Goal: Information Seeking & Learning: Learn about a topic

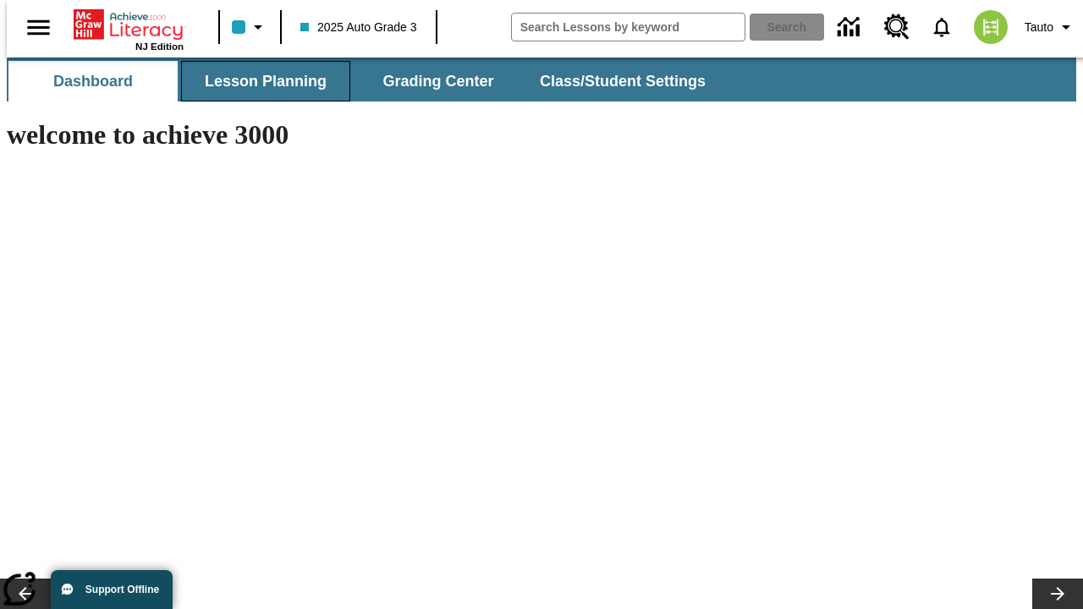
click at [259, 81] on span "Lesson Planning" at bounding box center [266, 81] width 122 height 19
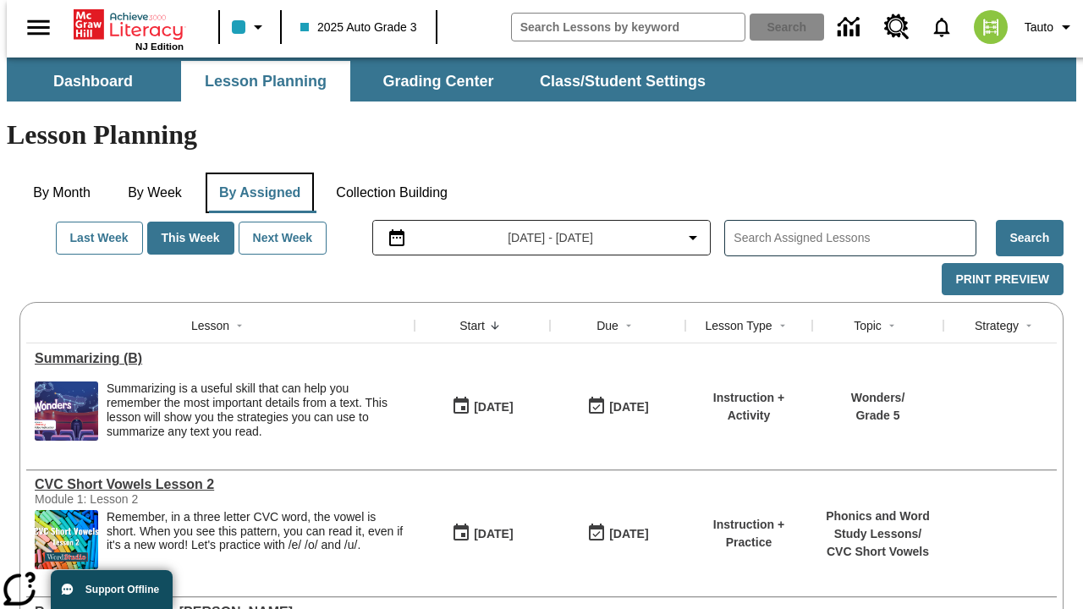
click at [256, 173] on button "By Assigned" at bounding box center [260, 193] width 108 height 41
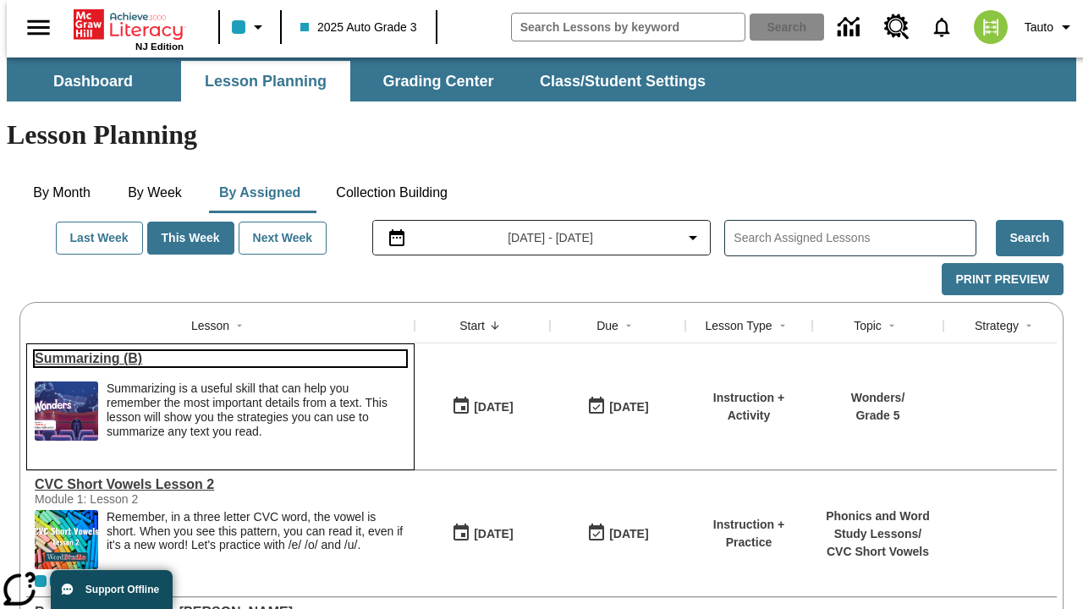
click at [213, 351] on link "Summarizing (B)" at bounding box center [221, 358] width 372 height 15
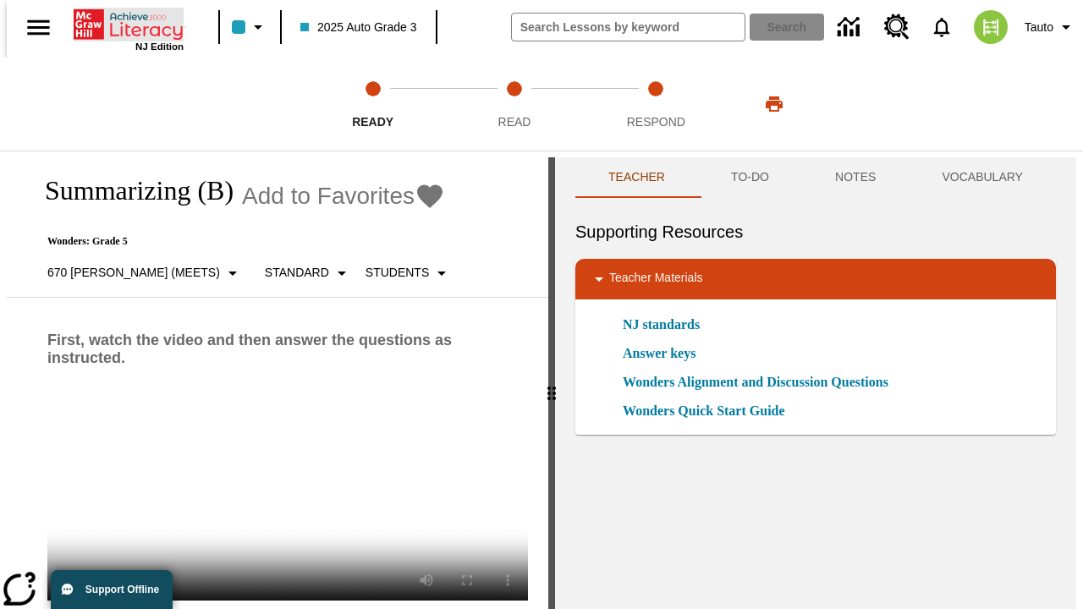
click at [122, 23] on icon "Home" at bounding box center [130, 25] width 113 height 34
